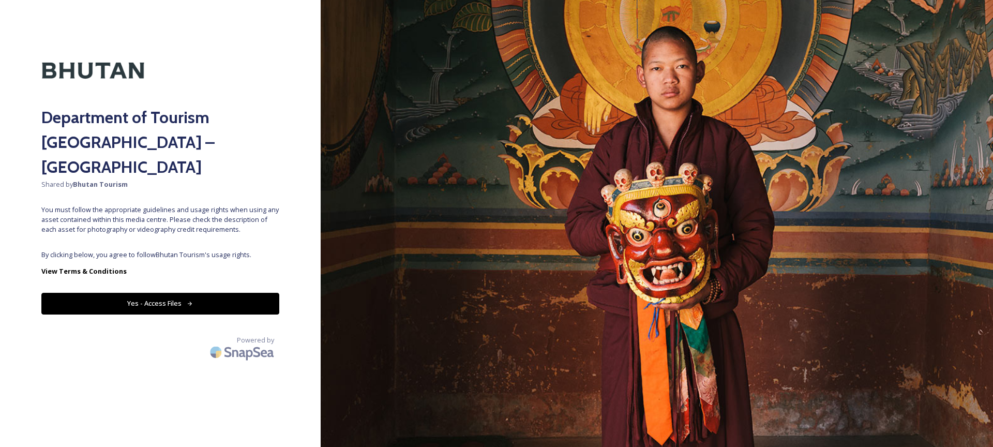
click at [193, 293] on button "Yes - Access Files" at bounding box center [160, 303] width 238 height 21
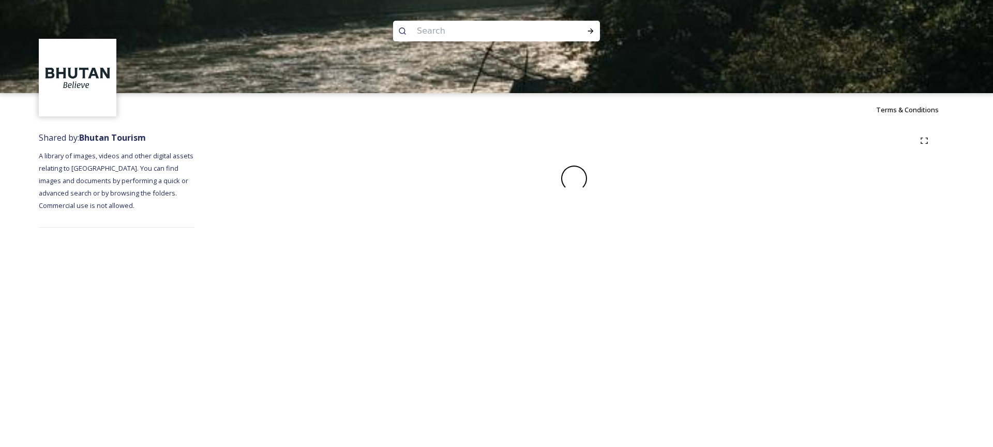
click at [462, 37] on input at bounding box center [483, 31] width 142 height 23
type input "[PERSON_NAME]"
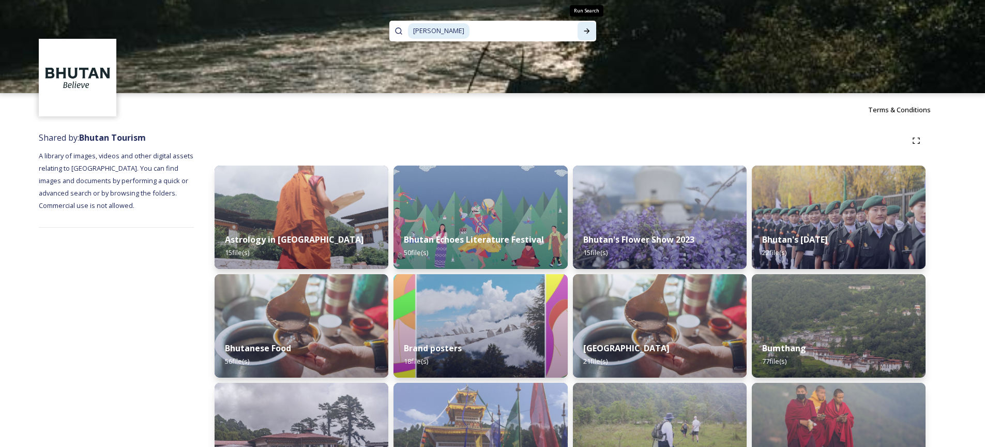
click at [585, 32] on icon at bounding box center [587, 31] width 8 height 8
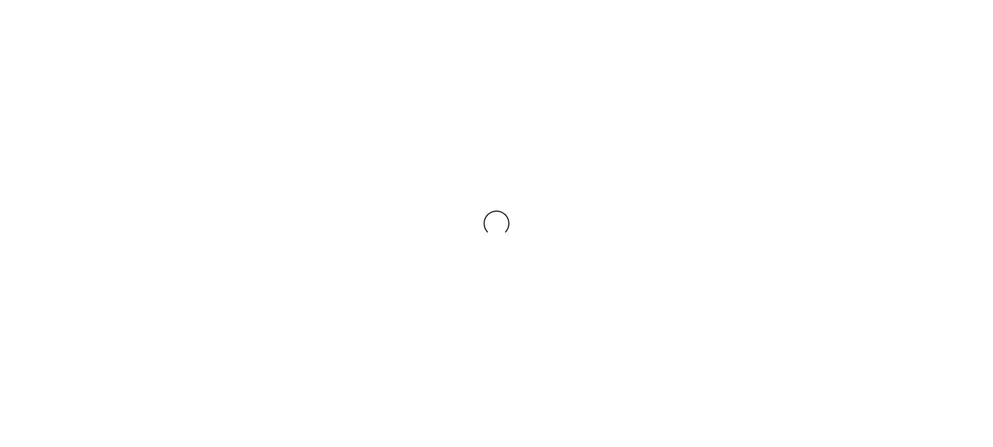
click at [585, 32] on div at bounding box center [496, 223] width 993 height 447
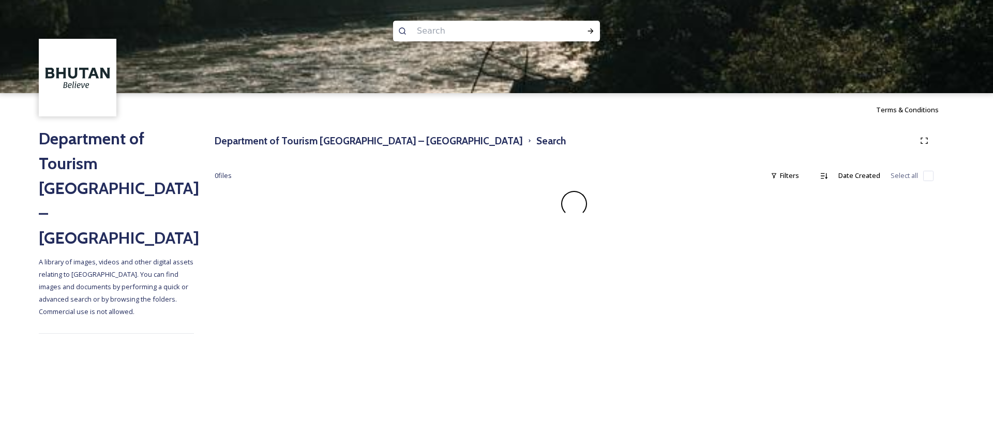
click at [518, 199] on div at bounding box center [574, 204] width 719 height 26
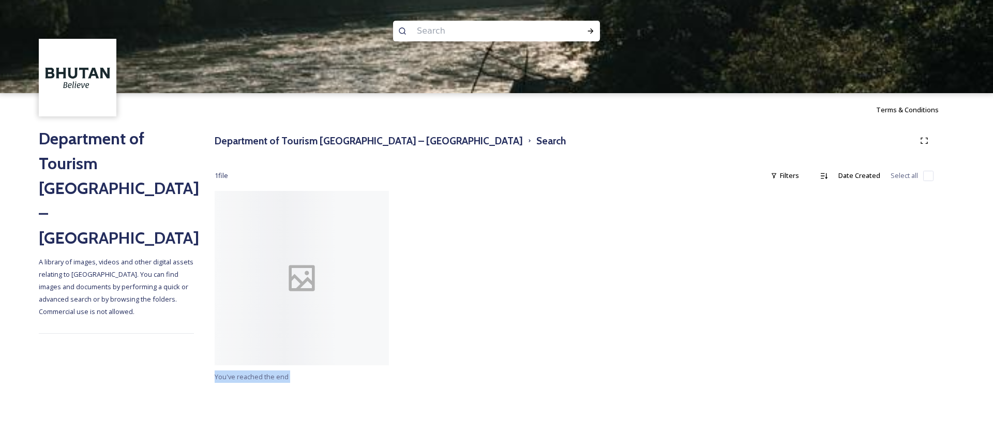
click at [491, 255] on div at bounding box center [484, 280] width 179 height 179
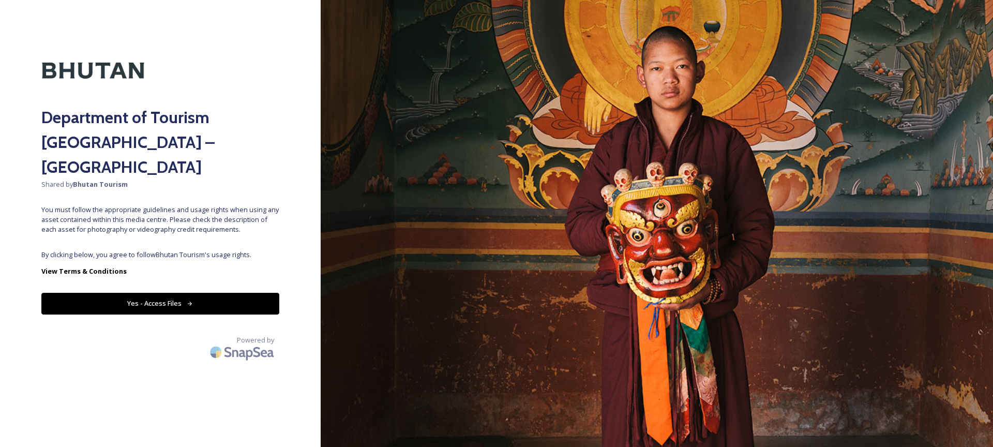
click at [230, 293] on button "Yes - Access Files" at bounding box center [160, 303] width 238 height 21
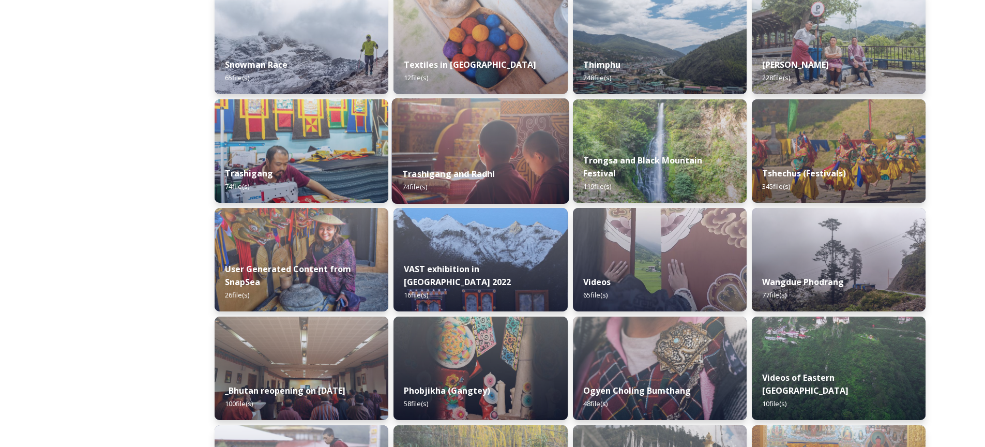
scroll to position [929, 0]
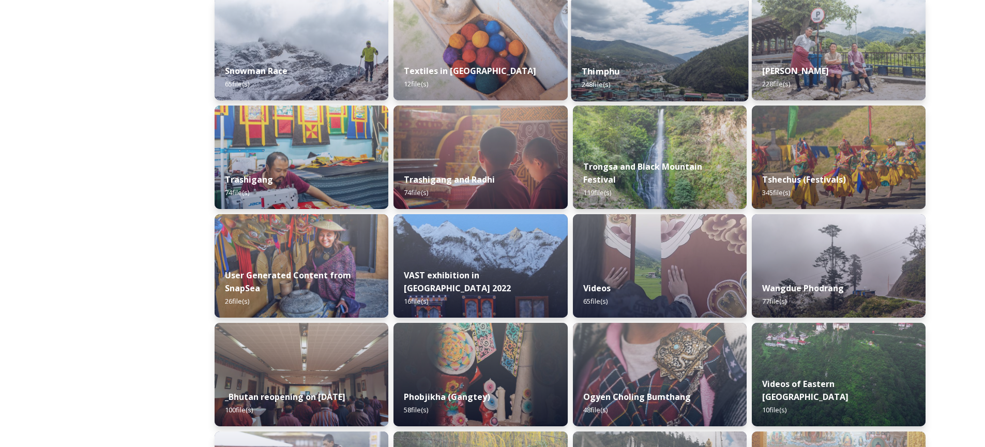
click at [600, 74] on strong "Thimphu" at bounding box center [601, 71] width 38 height 11
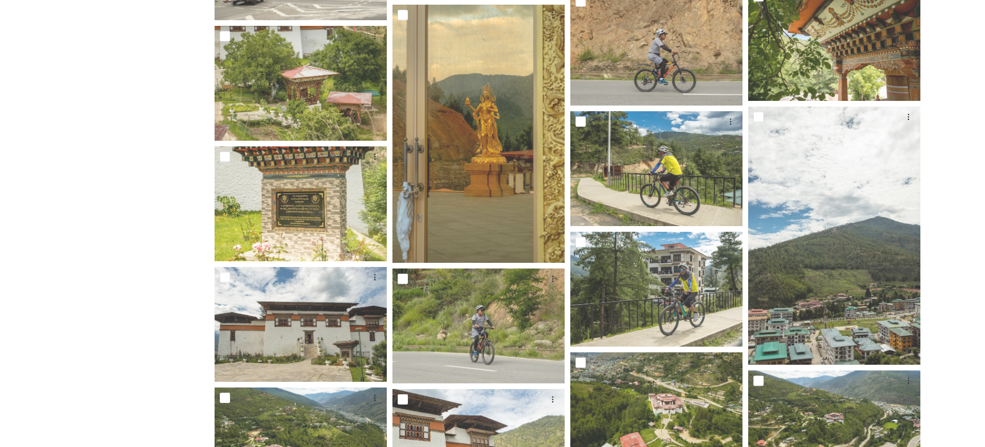
scroll to position [7664, 0]
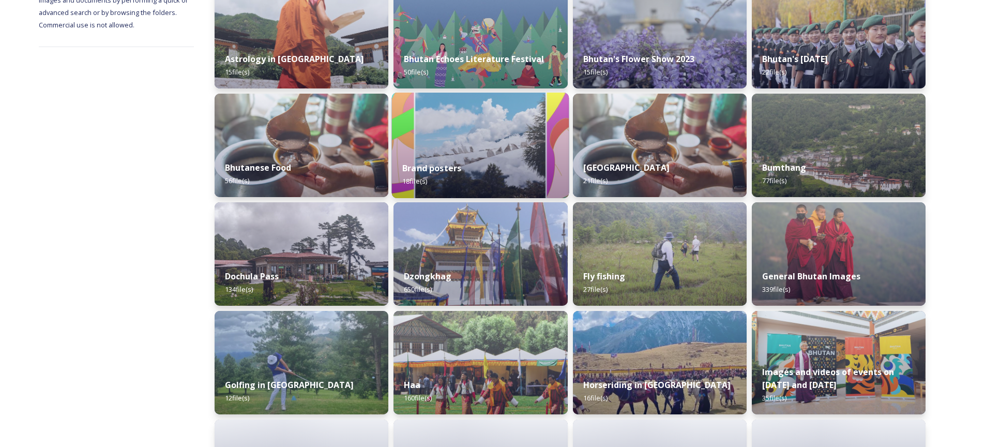
scroll to position [223, 0]
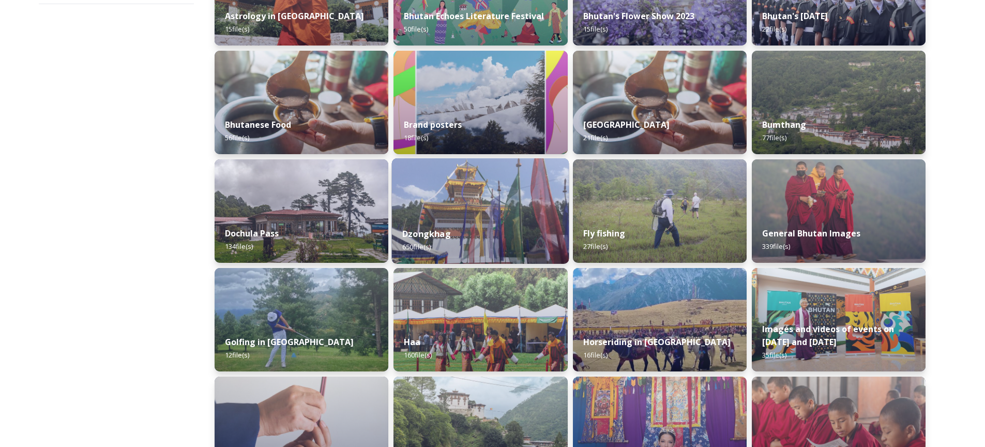
click at [516, 230] on div "Dzongkhag 650 file(s)" at bounding box center [480, 240] width 177 height 47
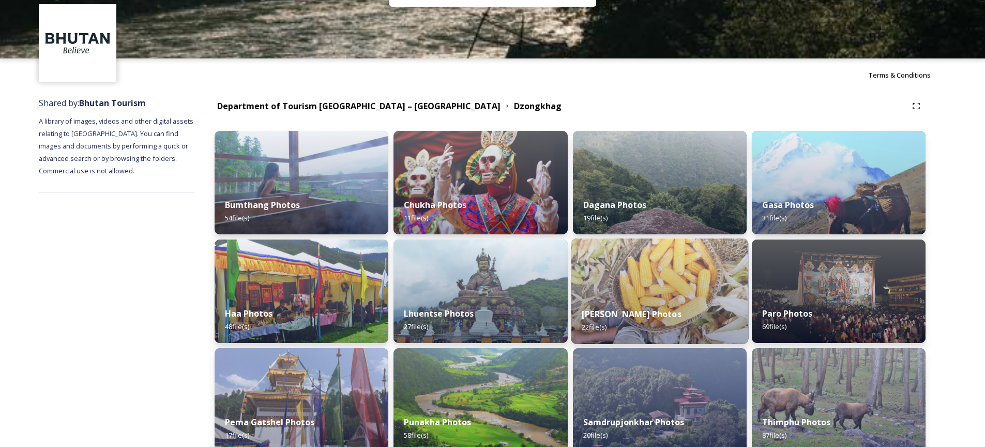
scroll to position [100, 0]
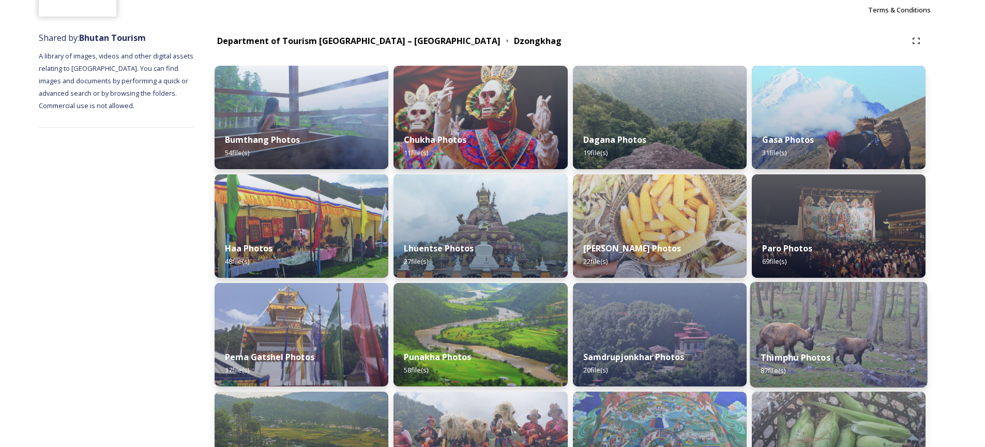
click at [786, 332] on img at bounding box center [838, 335] width 177 height 106
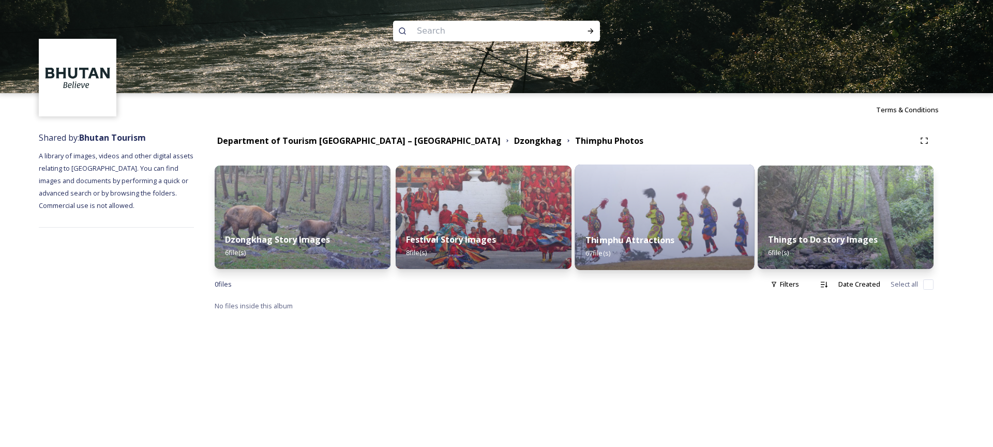
click at [640, 222] on img at bounding box center [664, 217] width 179 height 106
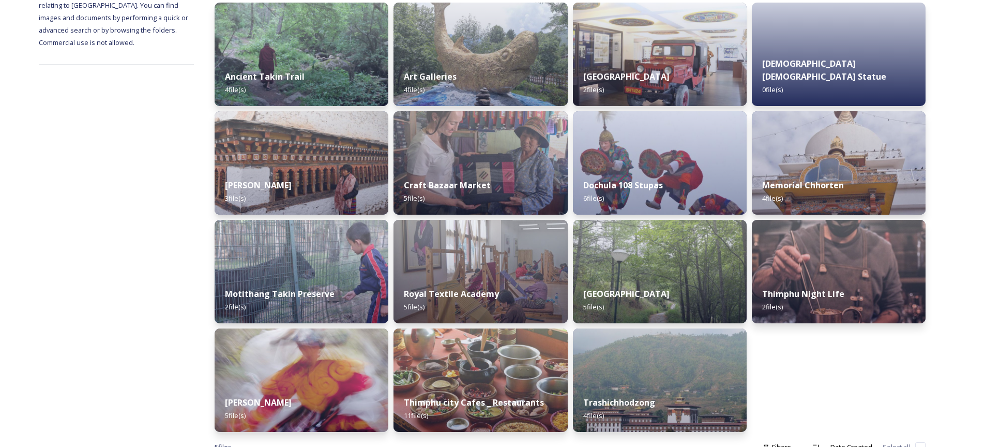
scroll to position [156, 0]
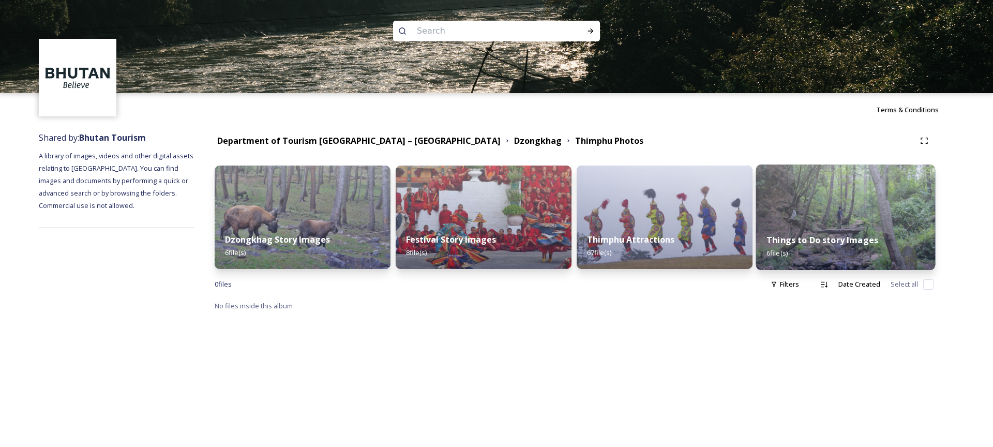
click at [774, 236] on strong "Things to Do story Images" at bounding box center [822, 239] width 112 height 11
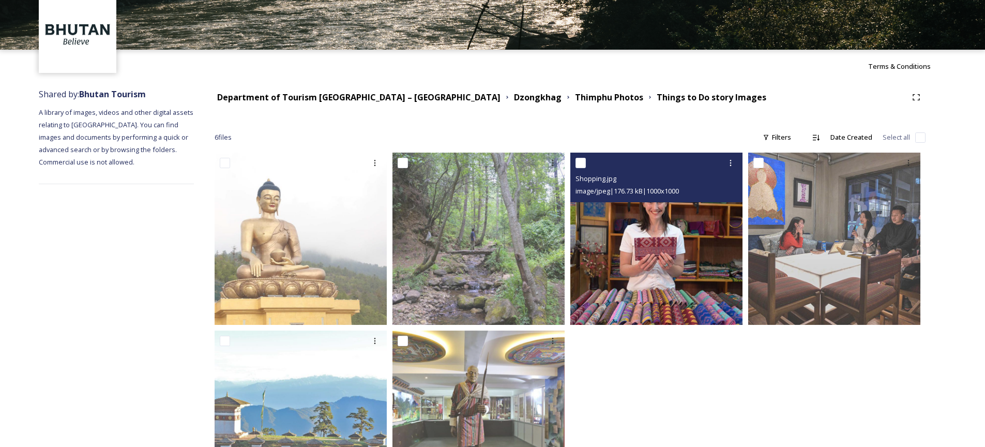
scroll to position [122, 0]
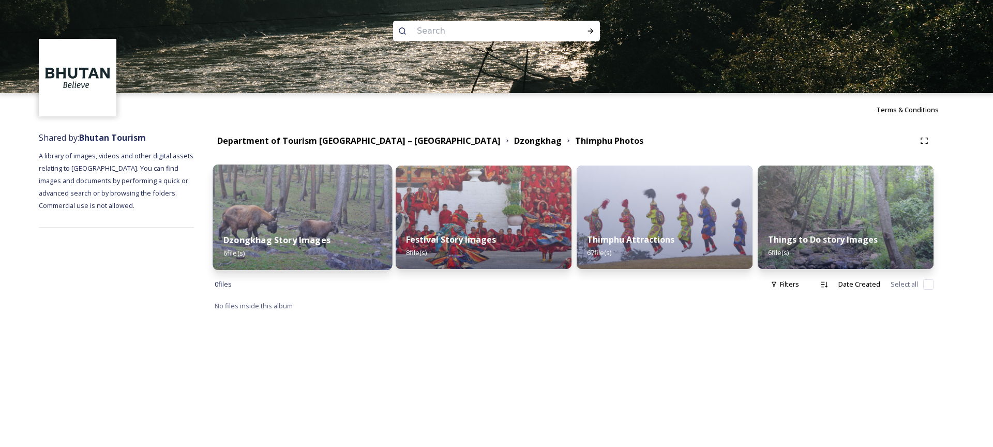
click at [367, 259] on div "Dzongkhag Story Images 6 file(s)" at bounding box center [302, 246] width 179 height 47
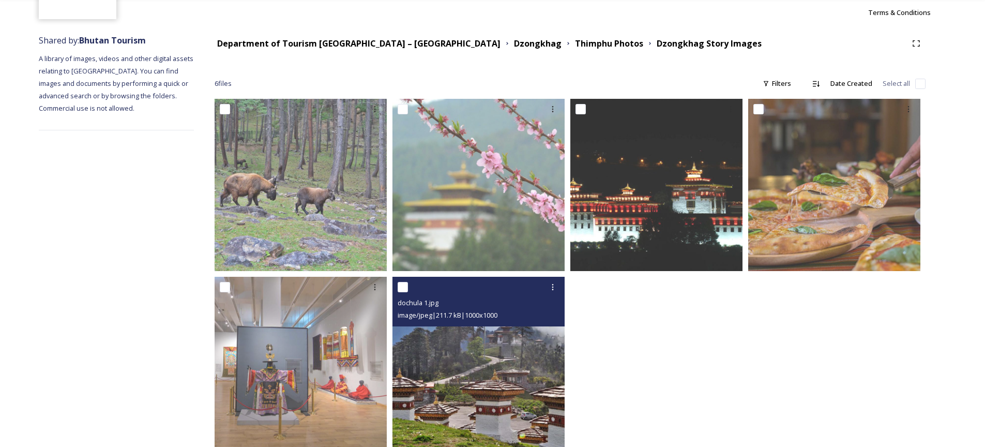
scroll to position [122, 0]
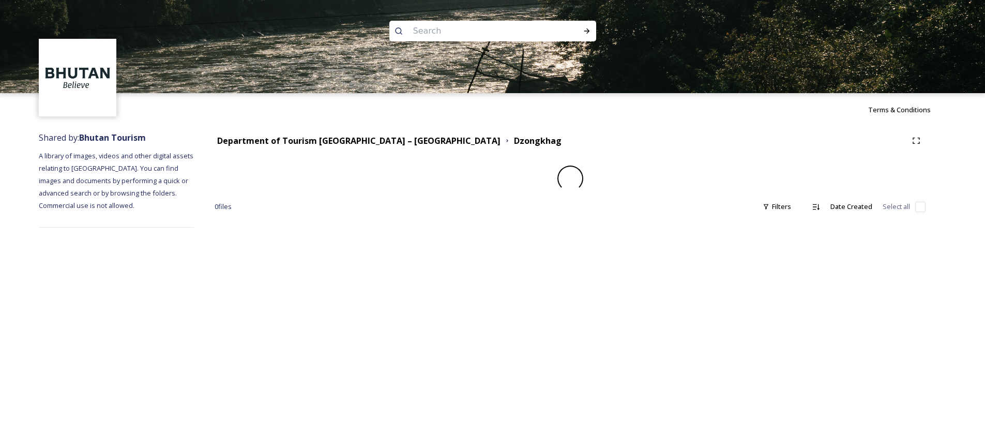
click at [455, 35] on input at bounding box center [479, 31] width 142 height 23
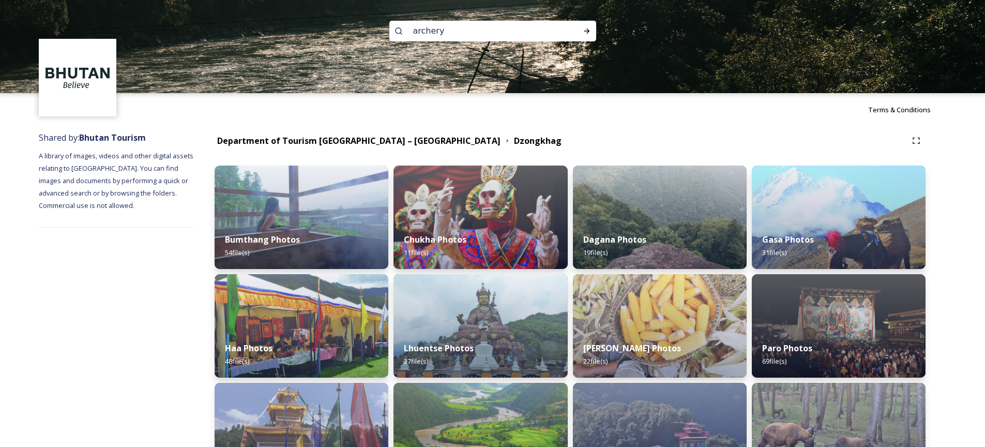
type input "archery"
type input "]"
click at [588, 34] on icon at bounding box center [587, 31] width 8 height 8
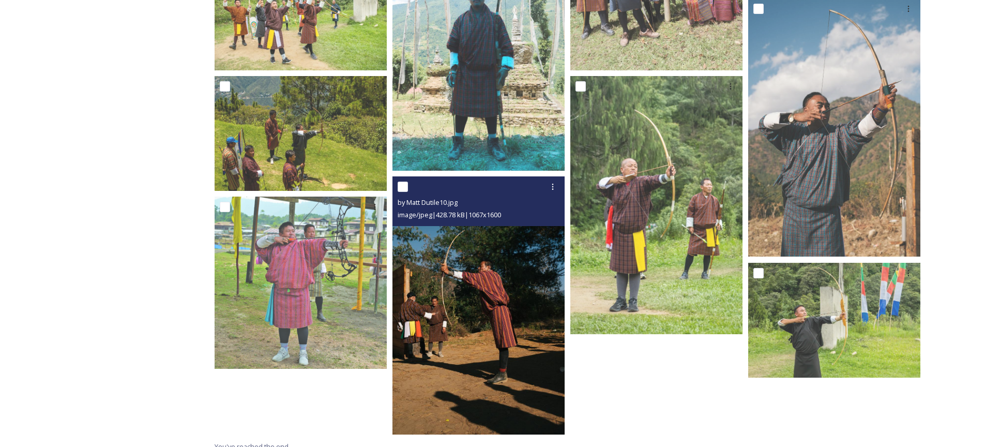
scroll to position [909, 0]
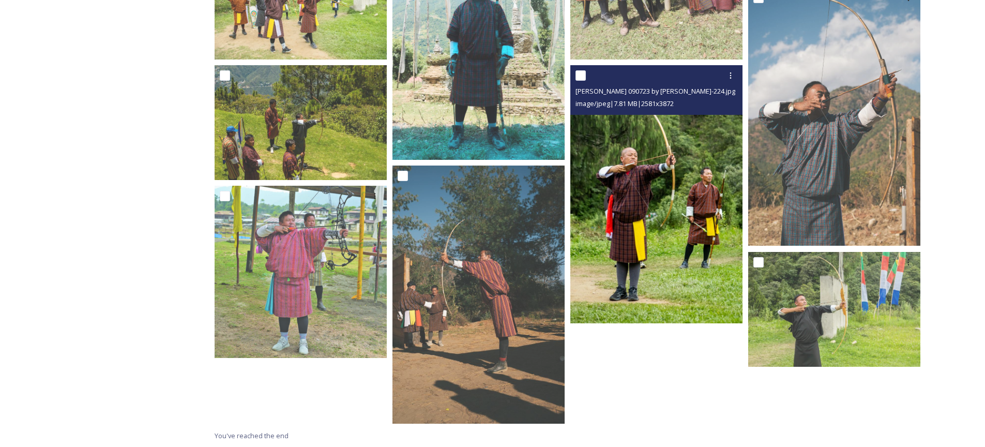
click at [612, 234] on img at bounding box center [656, 194] width 172 height 259
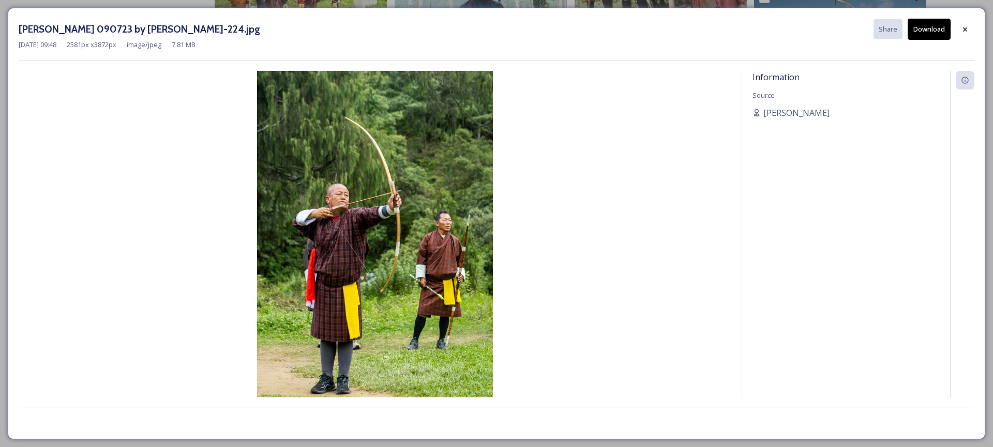
click at [929, 32] on button "Download" at bounding box center [929, 29] width 43 height 21
click at [963, 31] on icon at bounding box center [965, 29] width 8 height 8
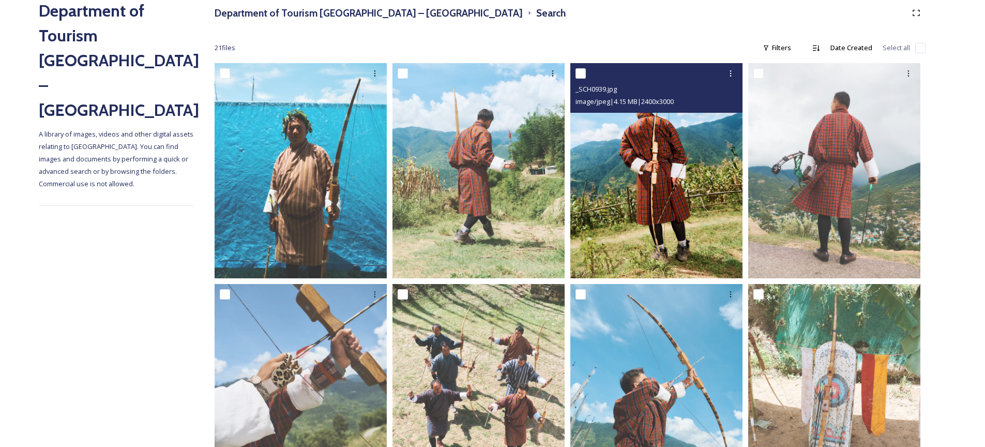
scroll to position [115, 0]
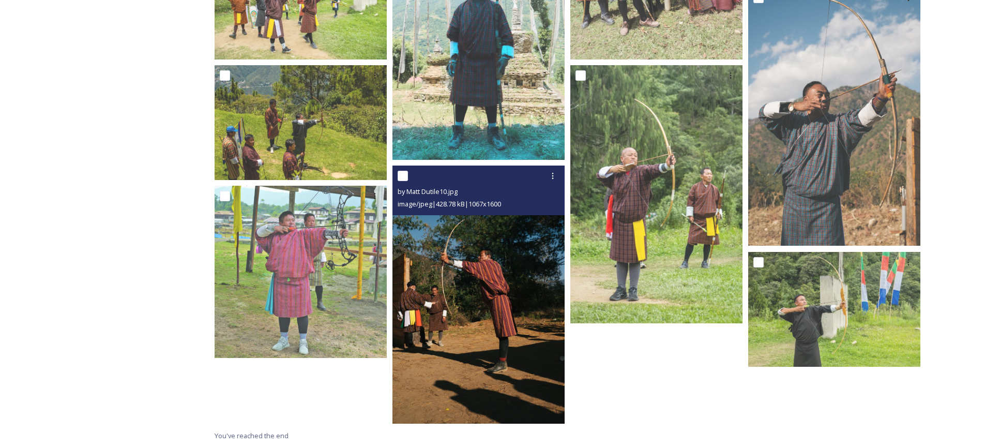
click at [500, 318] on img at bounding box center [479, 295] width 172 height 258
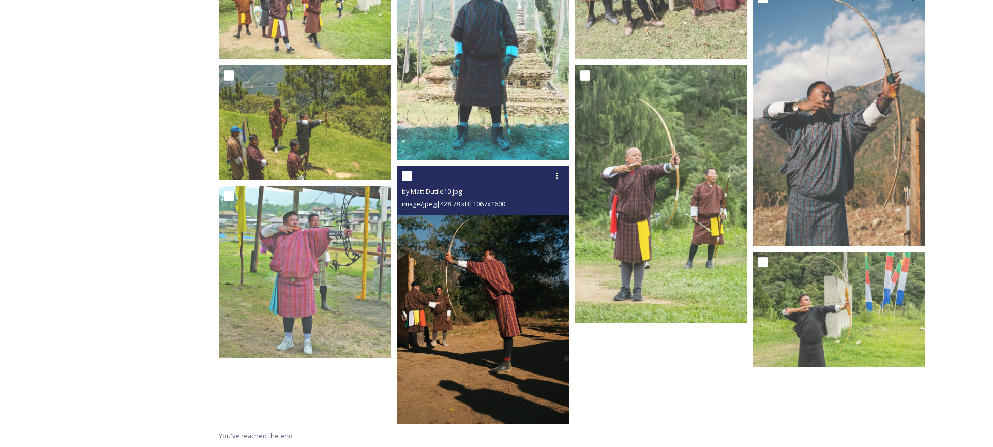
scroll to position [852, 0]
